Goal: Task Accomplishment & Management: Use online tool/utility

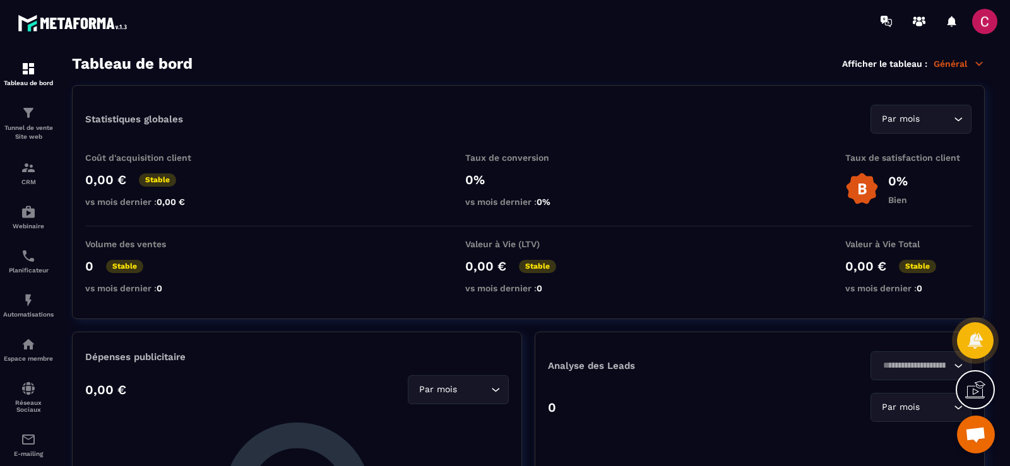
click at [954, 60] on p "Général" at bounding box center [959, 63] width 51 height 11
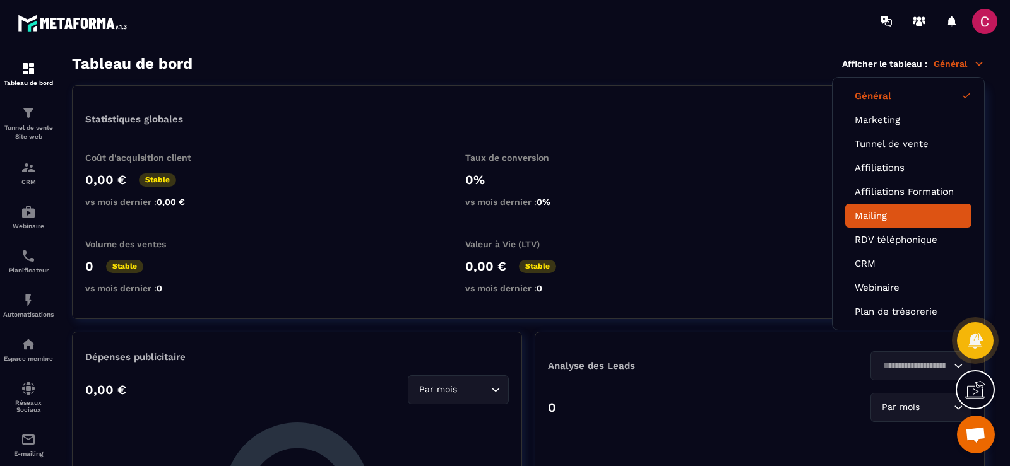
click at [865, 218] on link "Mailing" at bounding box center [908, 215] width 107 height 11
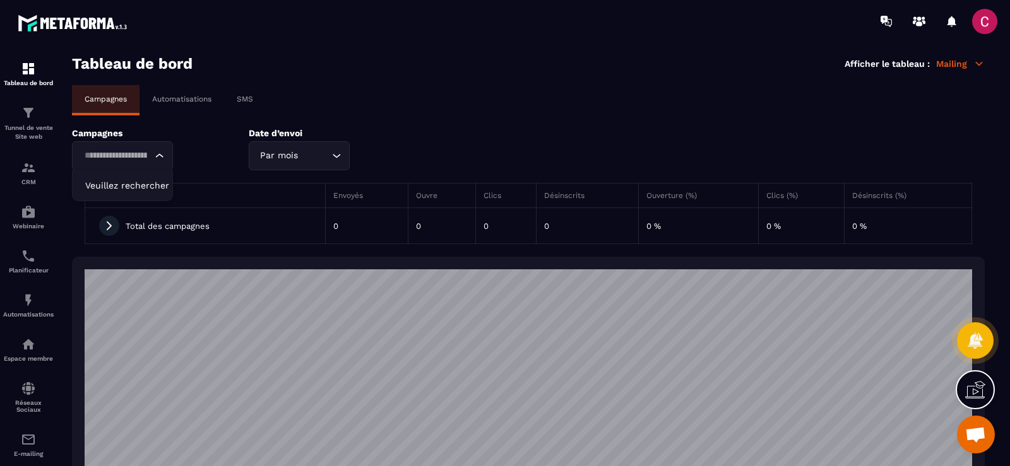
click at [157, 151] on icon "Search for option" at bounding box center [159, 156] width 13 height 13
click at [209, 97] on p "Automatisations" at bounding box center [181, 99] width 59 height 9
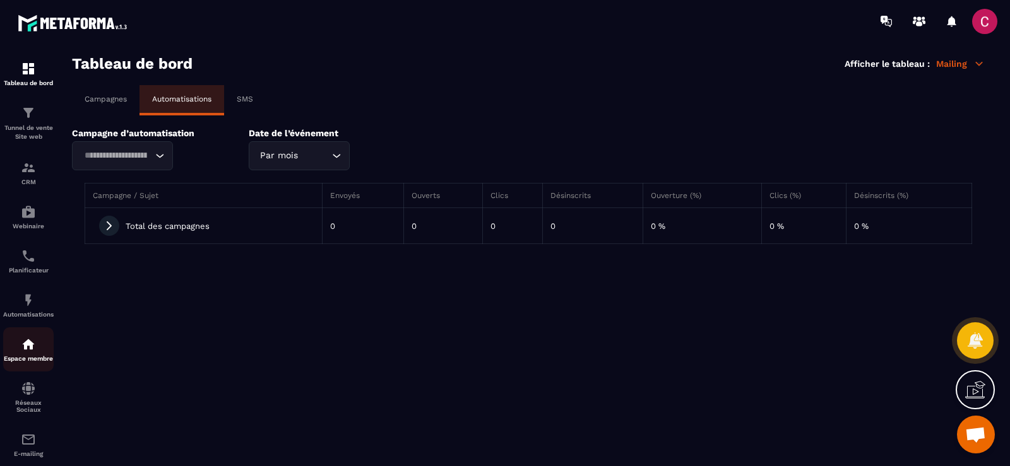
click at [35, 337] on img at bounding box center [28, 344] width 15 height 15
